Goal: Transaction & Acquisition: Purchase product/service

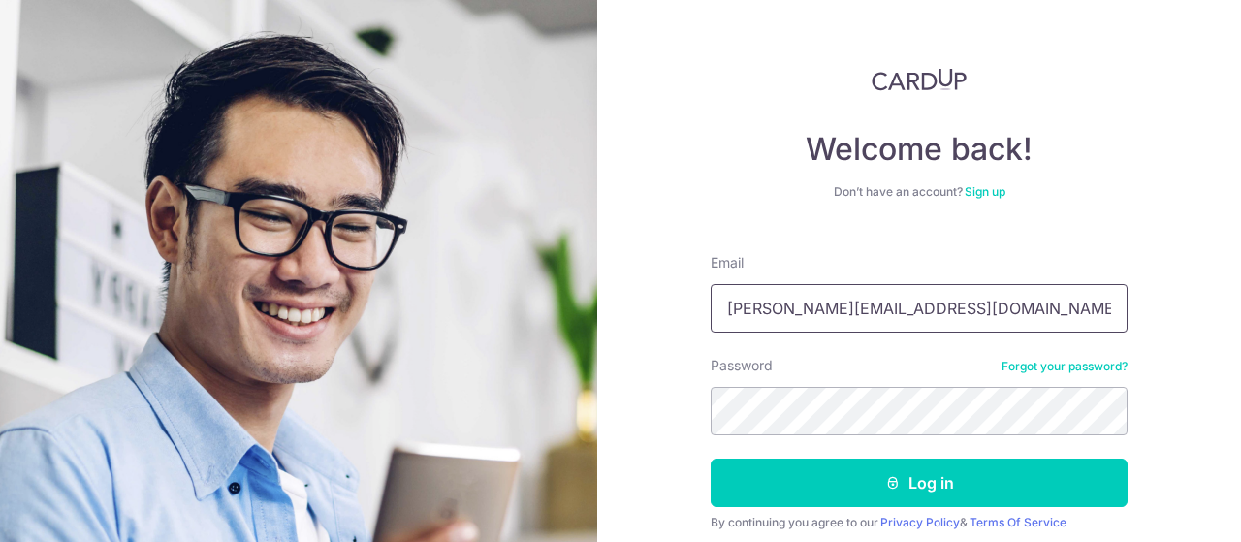
click at [946, 311] on input "regina.quek@onelegal.sg" at bounding box center [918, 308] width 417 height 48
type input "regina.quekpc@onelegal.sg"
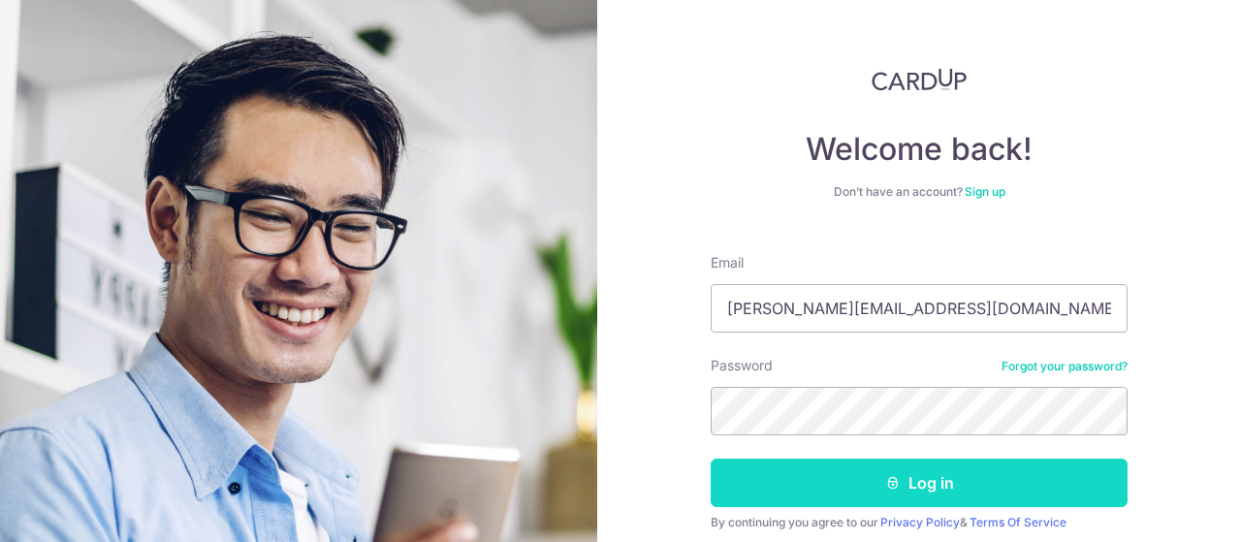
click at [925, 489] on button "Log in" at bounding box center [918, 482] width 417 height 48
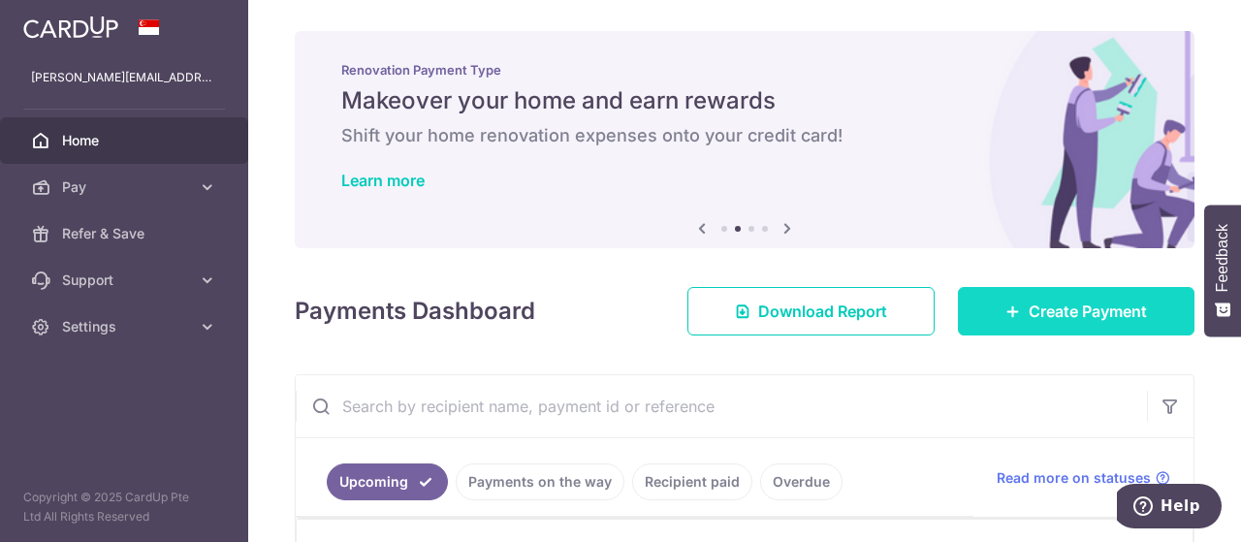
click at [1044, 317] on span "Create Payment" at bounding box center [1087, 311] width 118 height 23
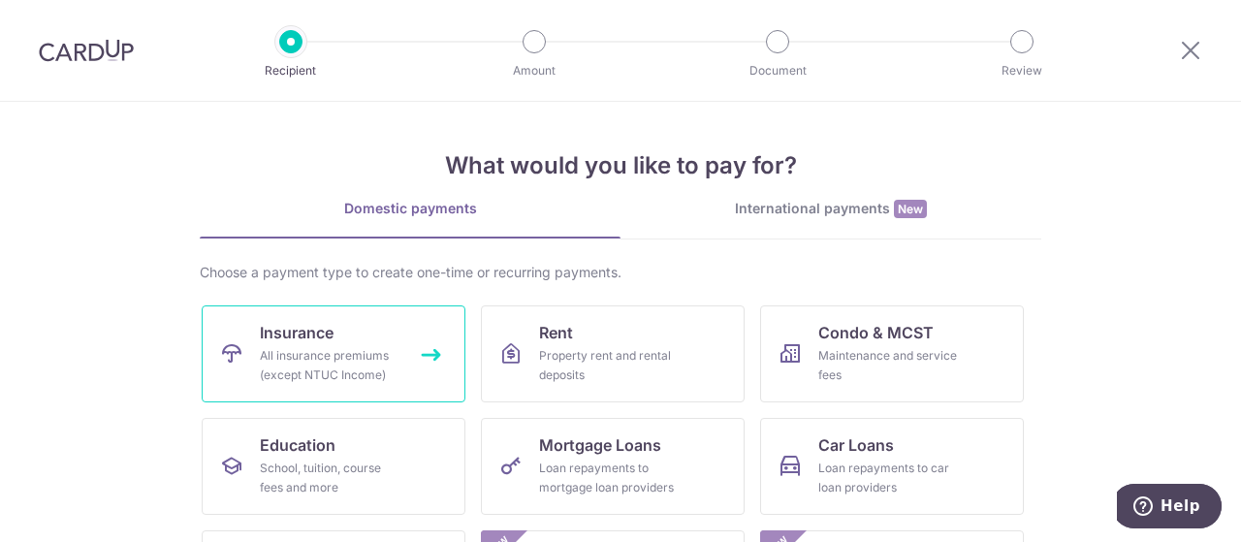
click at [297, 344] on link "Insurance All insurance premiums (except NTUC Income)" at bounding box center [334, 353] width 264 height 97
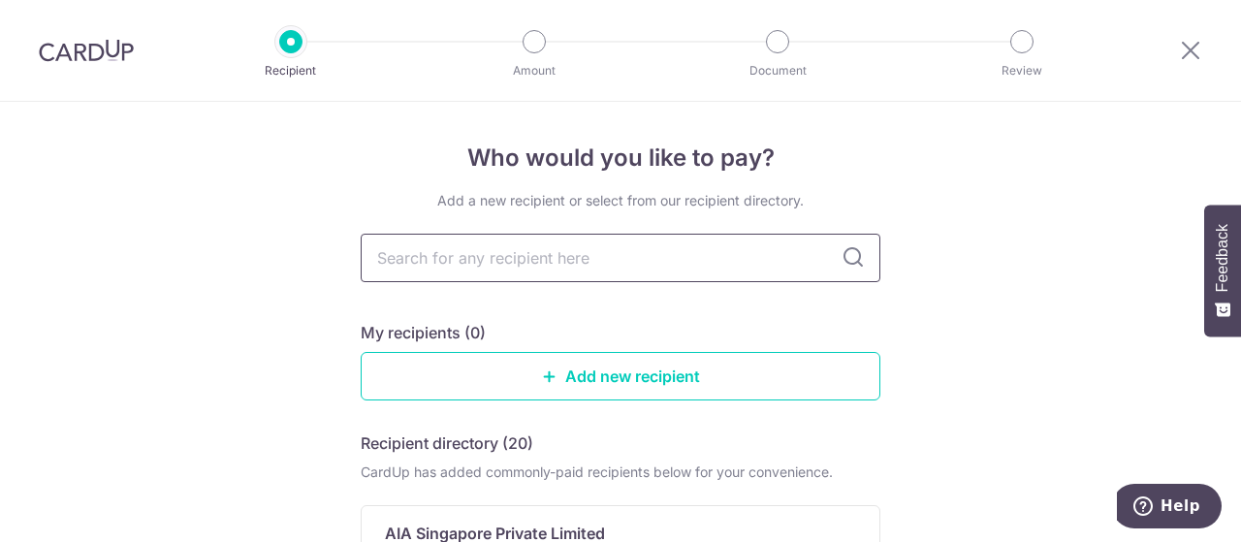
click at [599, 270] on input "text" at bounding box center [621, 258] width 520 height 48
click at [601, 254] on input "text" at bounding box center [621, 258] width 520 height 48
type input "prudential"
click at [850, 261] on icon at bounding box center [852, 257] width 23 height 23
click at [681, 251] on input "prudential" at bounding box center [621, 258] width 520 height 48
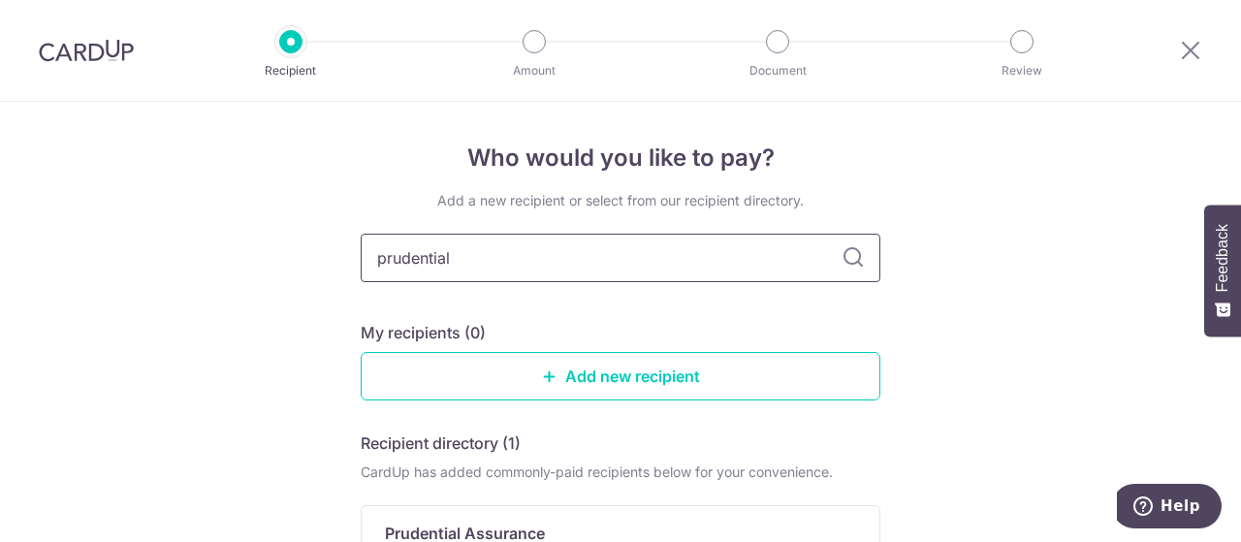
click at [580, 249] on input "prudential" at bounding box center [621, 258] width 520 height 48
click at [843, 262] on icon at bounding box center [852, 257] width 23 height 23
click at [618, 376] on link "Add new recipient" at bounding box center [621, 376] width 520 height 48
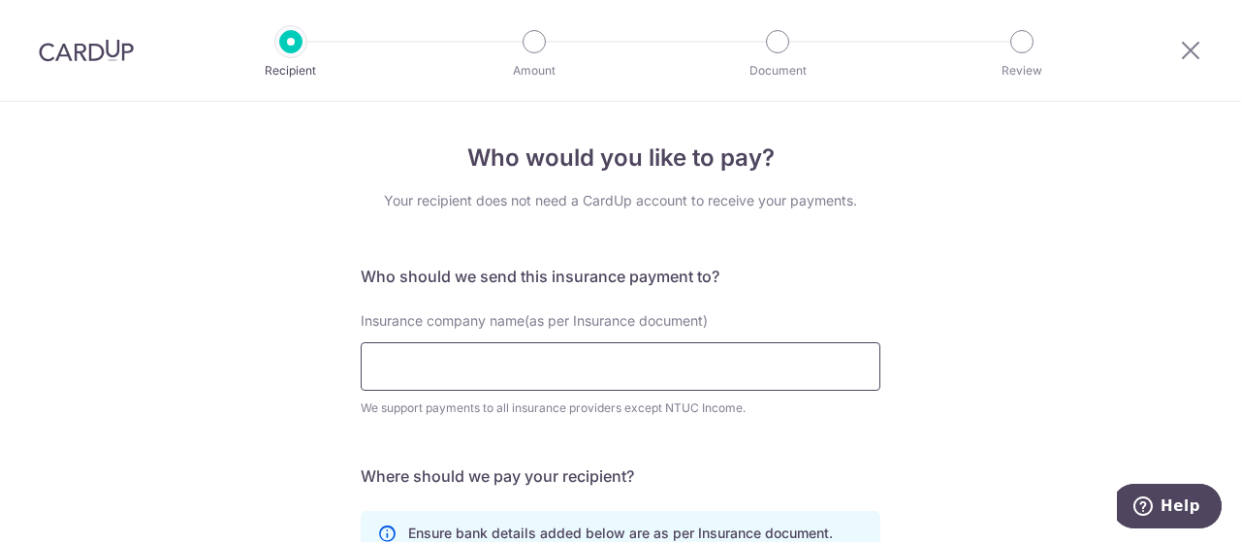
click at [549, 371] on input "Insurance company name(as per Insurance document)" at bounding box center [621, 366] width 520 height 48
click at [549, 369] on input "Insurance company name(as per Insurance document)" at bounding box center [621, 366] width 520 height 48
click at [651, 360] on input "Insurance company name(as per Insurance document)" at bounding box center [621, 366] width 520 height 48
drag, startPoint x: 472, startPoint y: 376, endPoint x: 324, endPoint y: 362, distance: 149.0
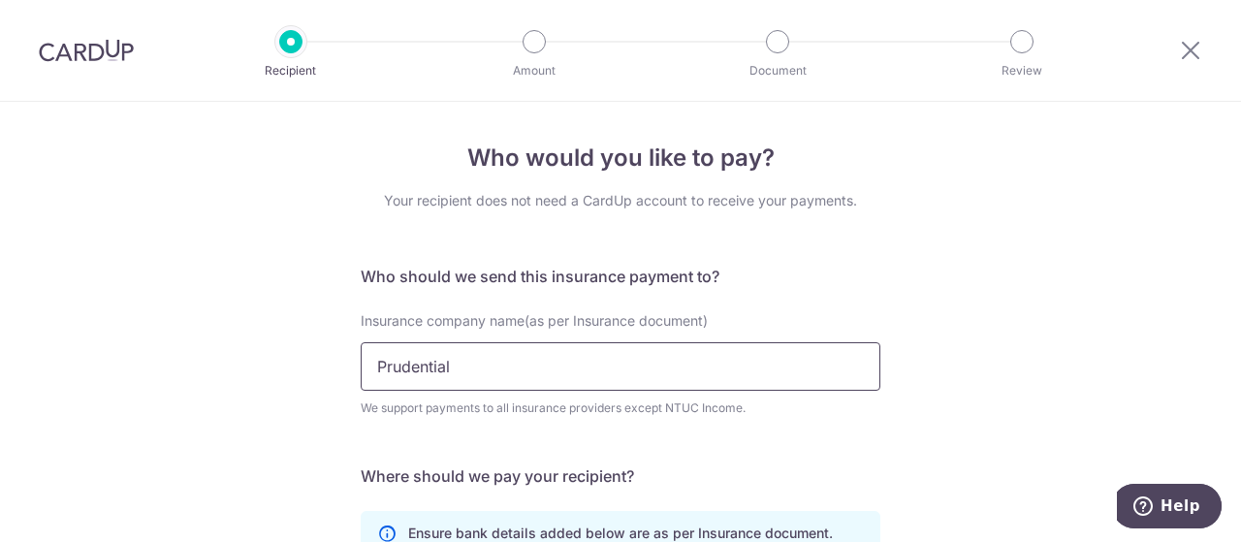
click at [324, 362] on div "Who would you like to pay? Your recipient does not need a CardUp account to rec…" at bounding box center [620, 525] width 1241 height 847
paste input "Assurance Company Singapore (Pte) Ltd"
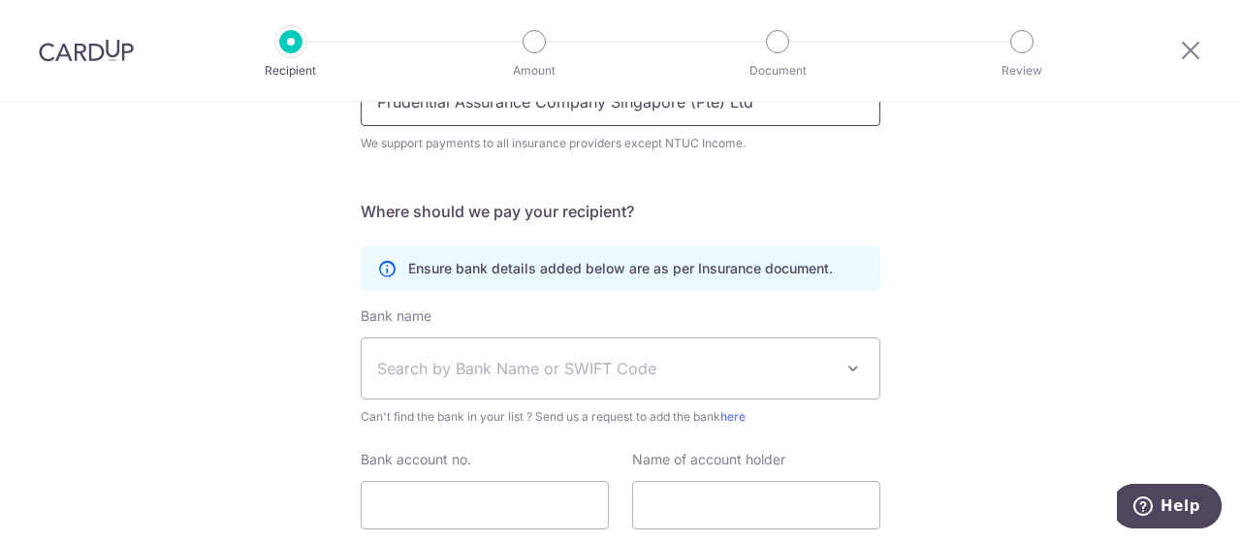
scroll to position [297, 0]
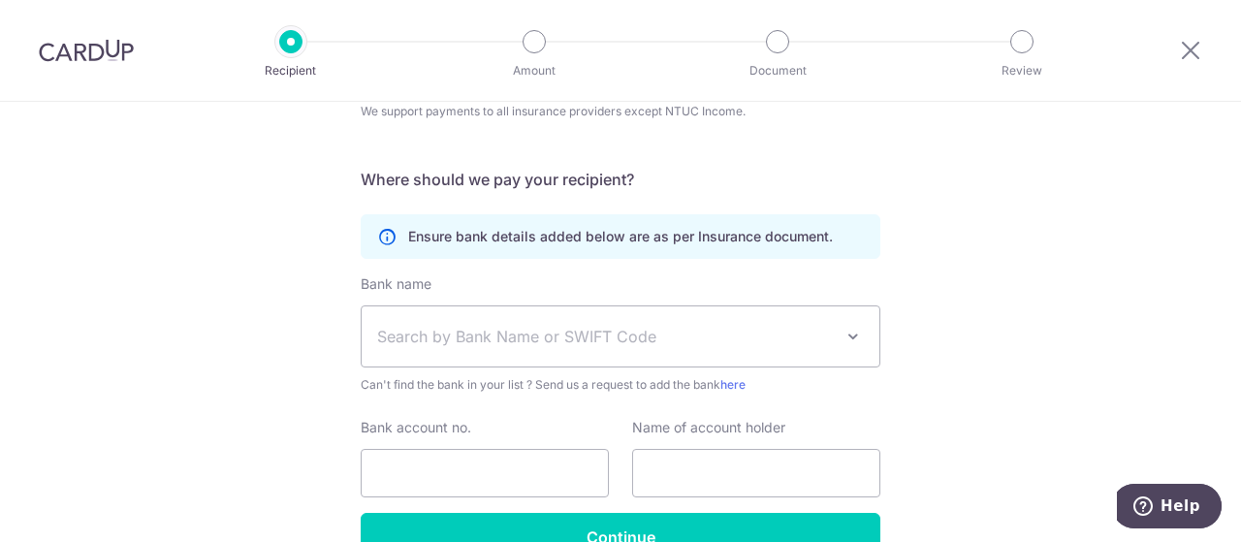
type input "Prudential Assurance Company Singapore (Pte) Ltd"
click at [547, 325] on span "Search by Bank Name or SWIFT Code" at bounding box center [605, 336] width 456 height 23
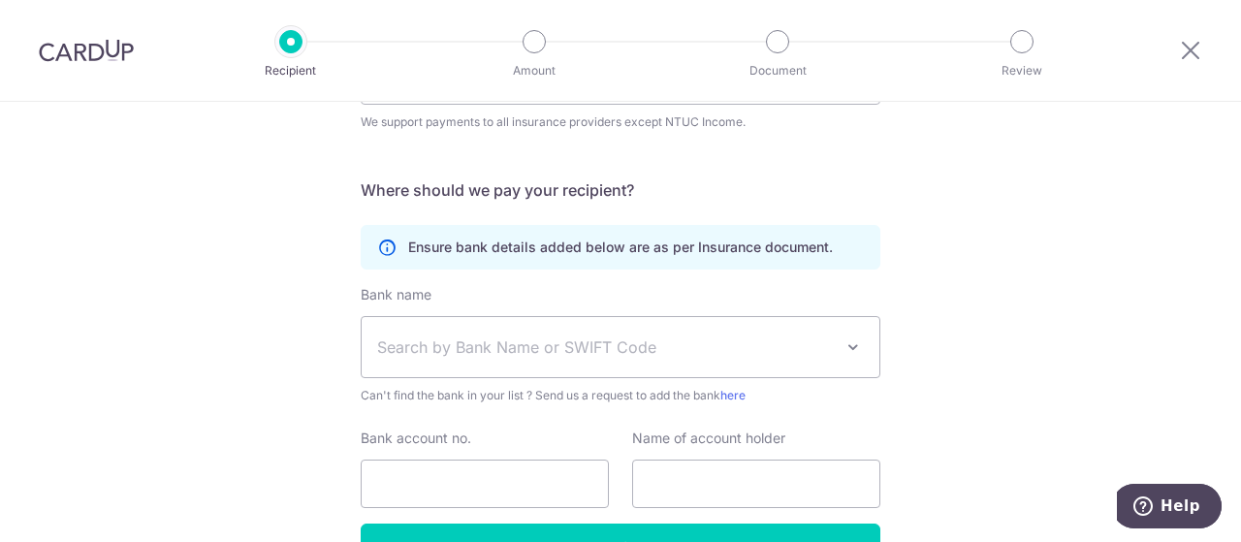
scroll to position [289, 0]
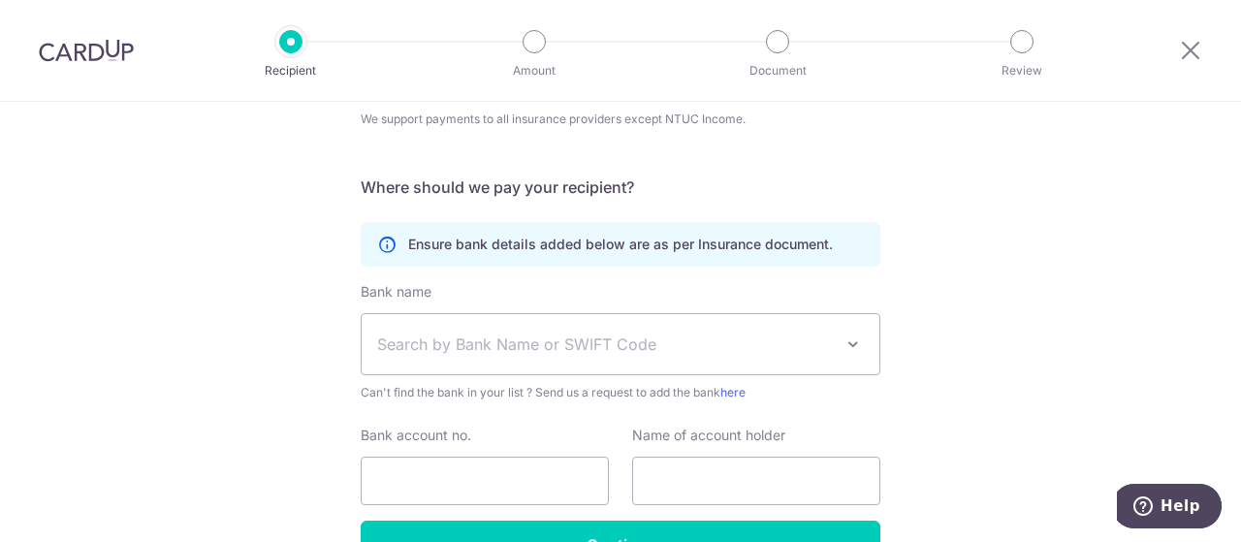
click at [845, 343] on span at bounding box center [852, 343] width 23 height 23
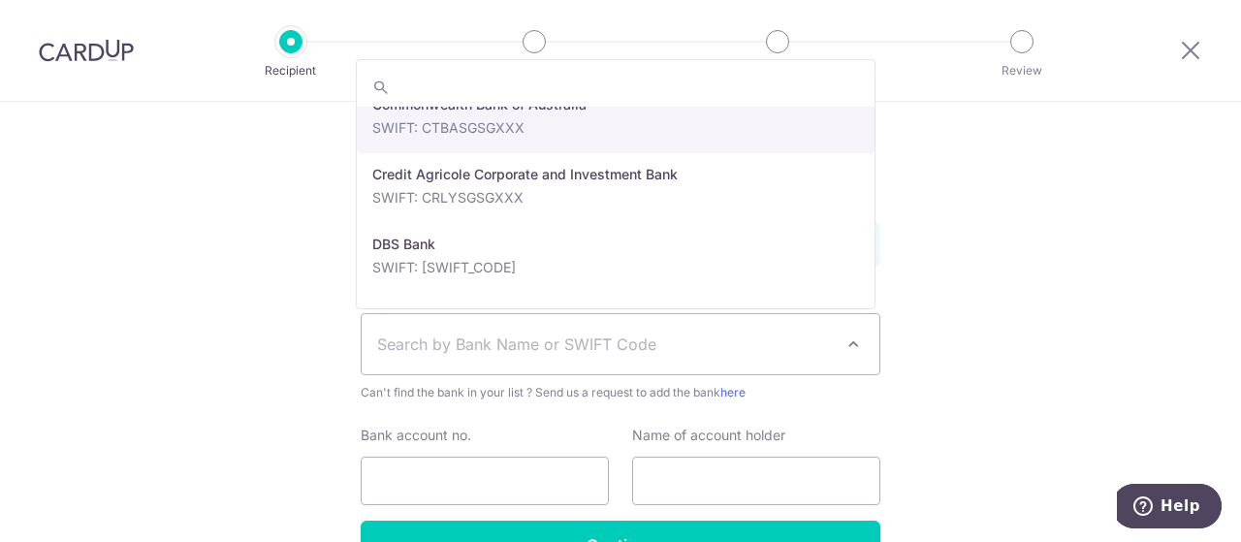
scroll to position [1648, 0]
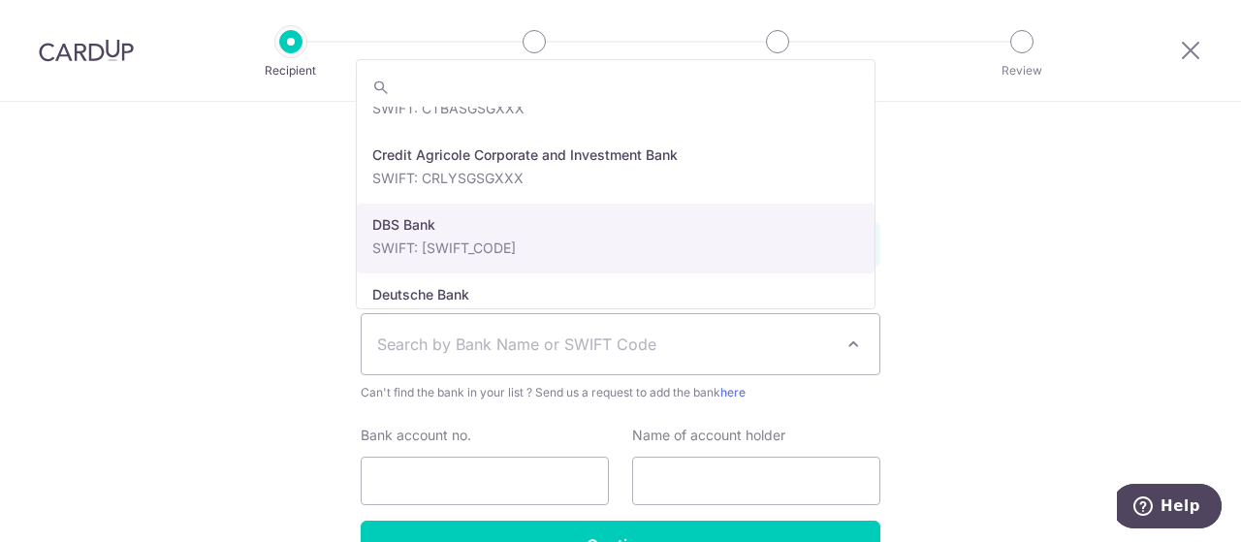
click at [1061, 255] on div "Who would you like to pay? Your recipient does not need a CardUp account to rec…" at bounding box center [620, 236] width 1241 height 847
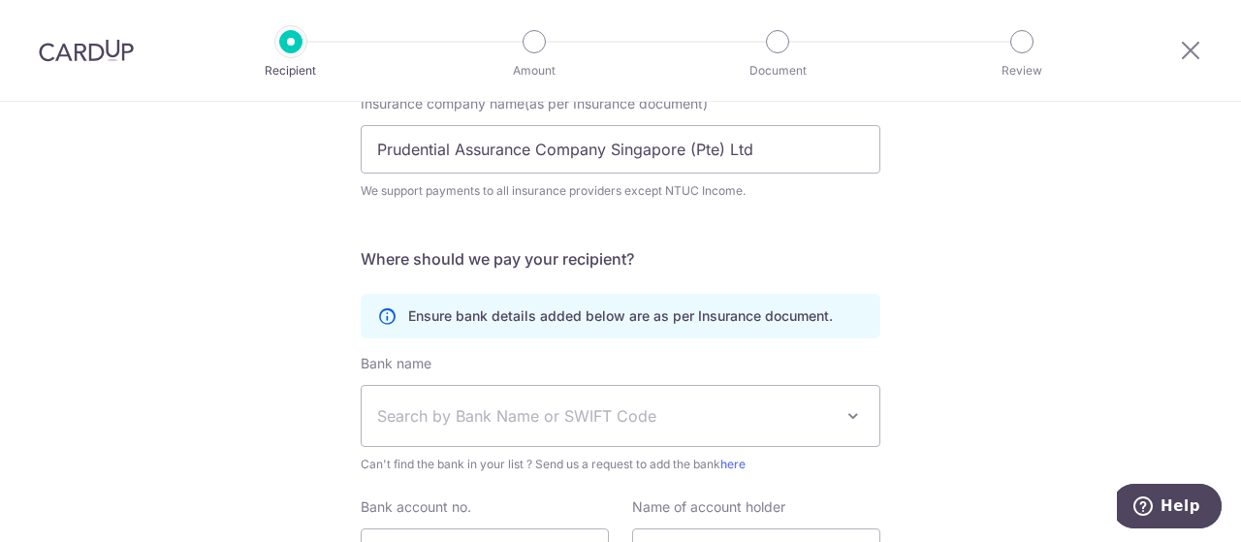
scroll to position [243, 0]
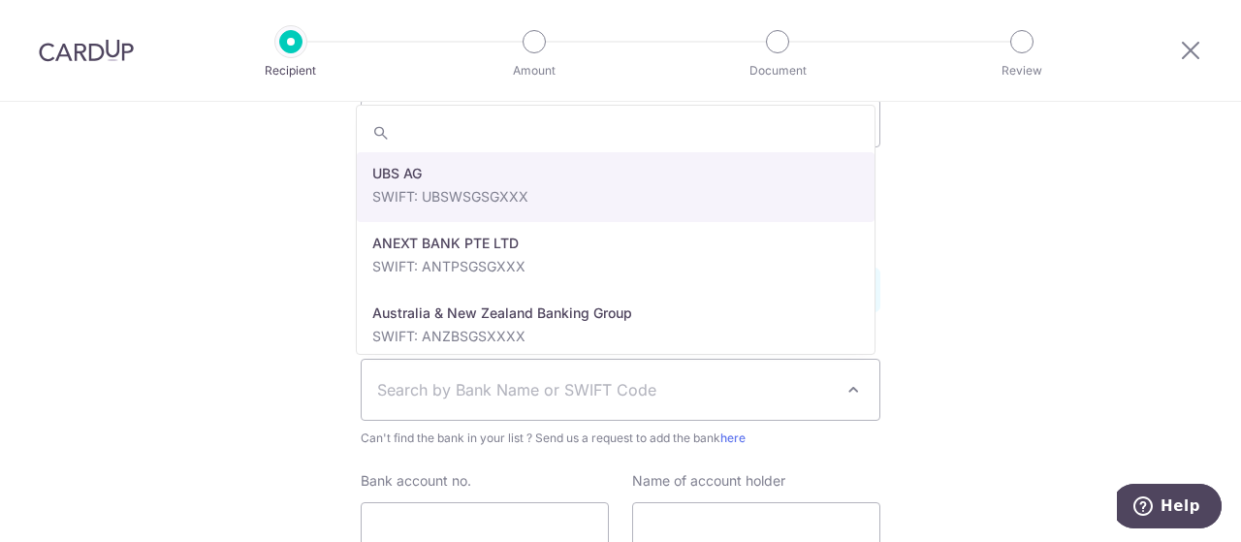
click at [437, 392] on span "Search by Bank Name or SWIFT Code" at bounding box center [605, 389] width 456 height 23
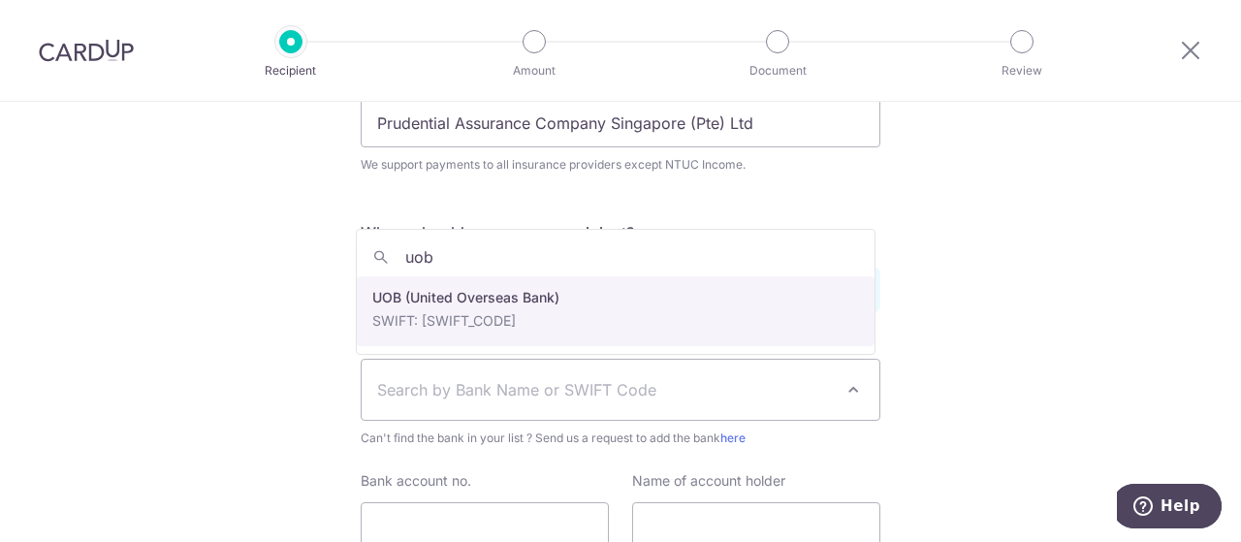
type input "uob"
select select "18"
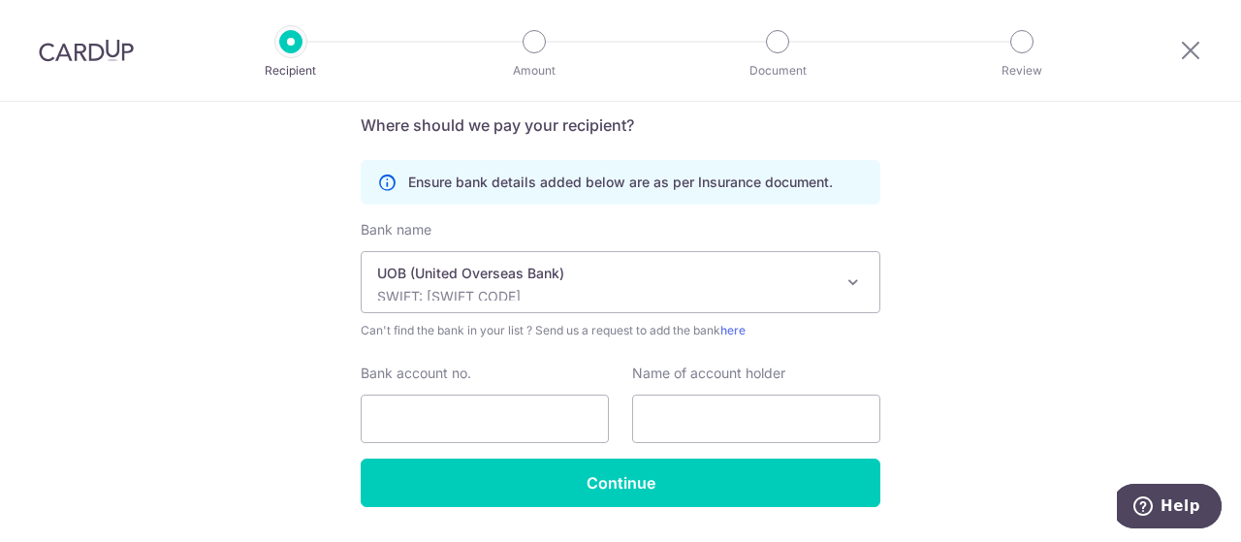
scroll to position [405, 0]
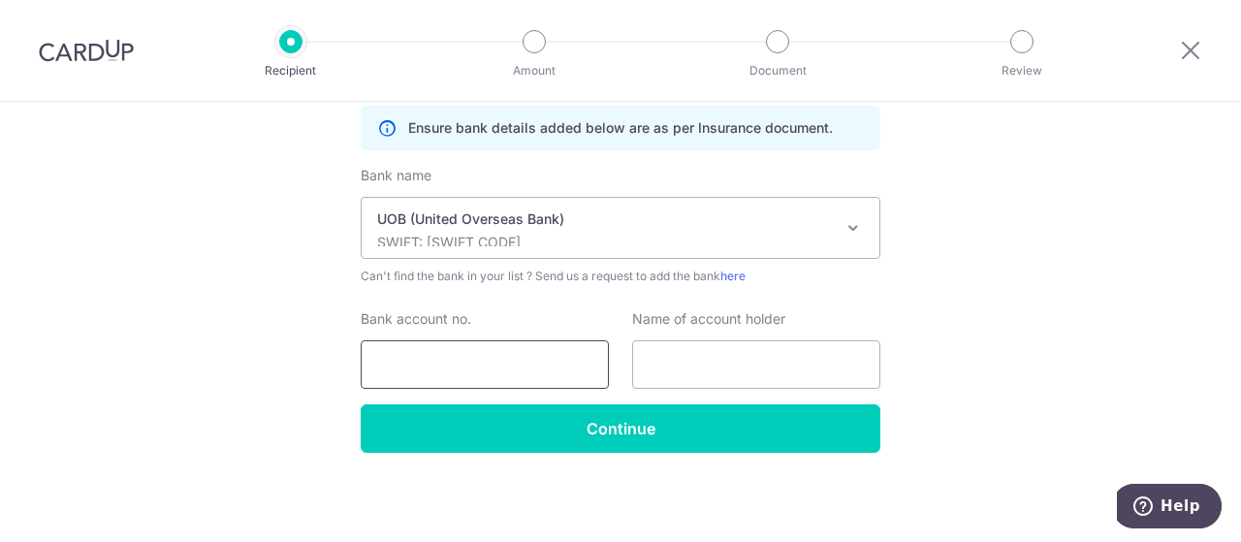
click at [457, 369] on input "Bank account no." at bounding box center [485, 364] width 248 height 48
